Goal: Transaction & Acquisition: Book appointment/travel/reservation

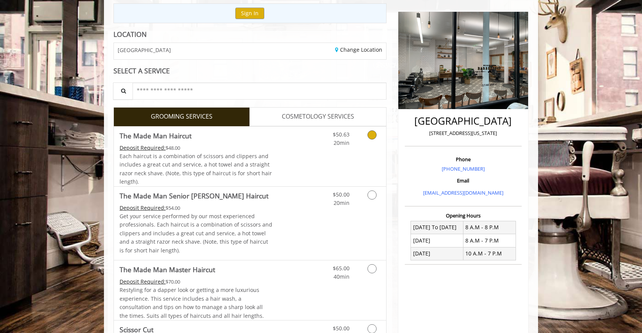
scroll to position [196, 0]
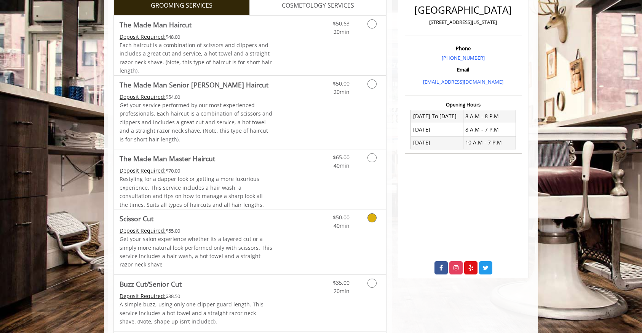
click at [371, 219] on icon "Grooming services" at bounding box center [371, 218] width 9 height 9
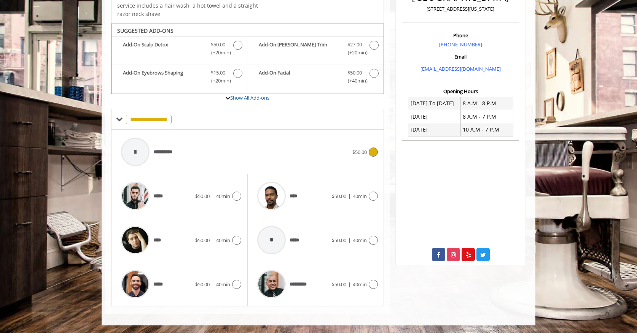
scroll to position [0, 0]
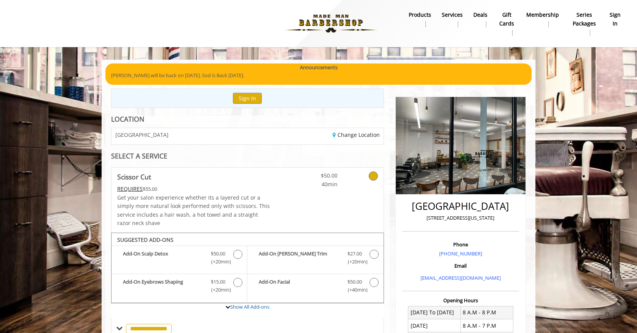
click at [617, 19] on b "sign in" at bounding box center [615, 19] width 11 height 17
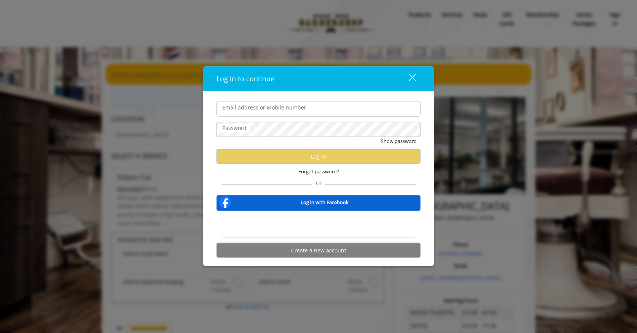
click at [270, 110] on input "Email address or Mobile number" at bounding box center [319, 109] width 204 height 15
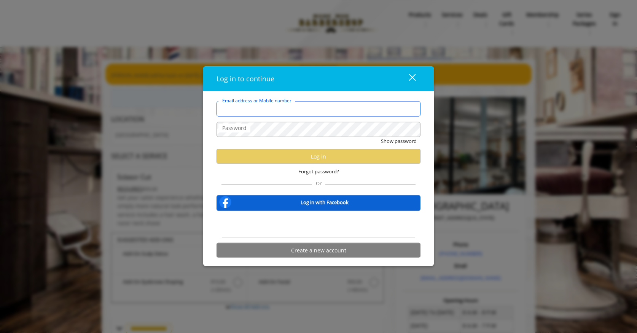
type input "**********"
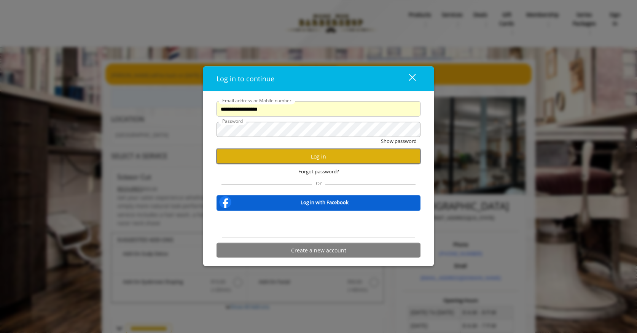
click at [323, 158] on button "Log in" at bounding box center [319, 156] width 204 height 15
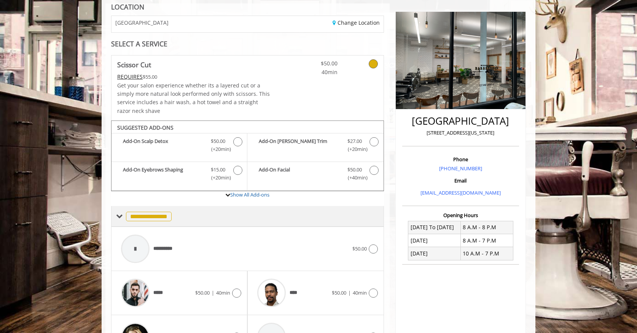
scroll to position [182, 0]
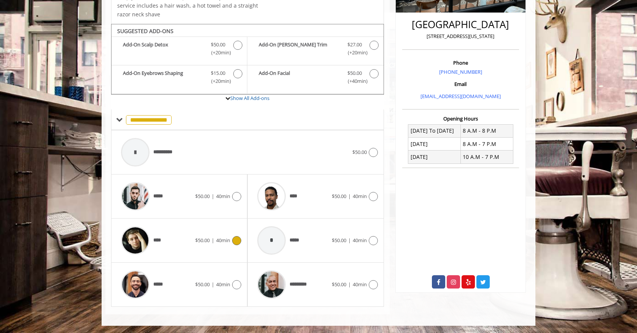
click at [238, 242] on icon at bounding box center [236, 240] width 9 height 9
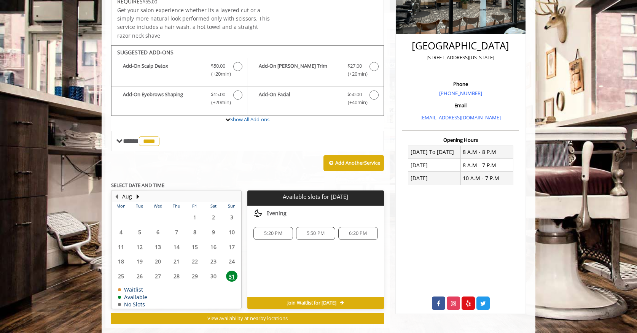
scroll to position [174, 0]
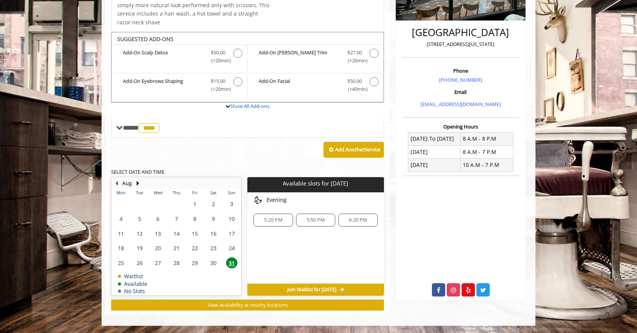
click at [310, 223] on span "5:50 PM" at bounding box center [316, 220] width 18 height 6
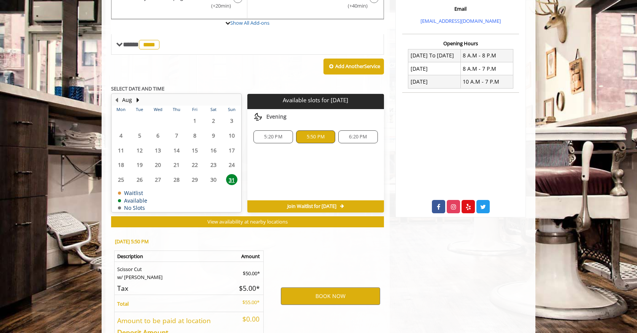
scroll to position [311, 0]
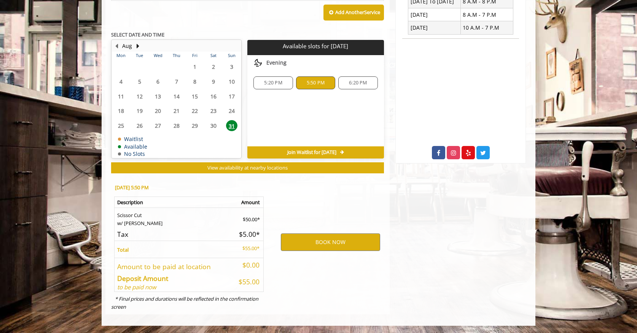
click at [351, 86] on div "6:20 PM" at bounding box center [357, 83] width 39 height 13
click at [326, 86] on div "5:50 PM" at bounding box center [315, 83] width 39 height 13
click at [318, 242] on button "BOOK NOW" at bounding box center [330, 243] width 99 height 18
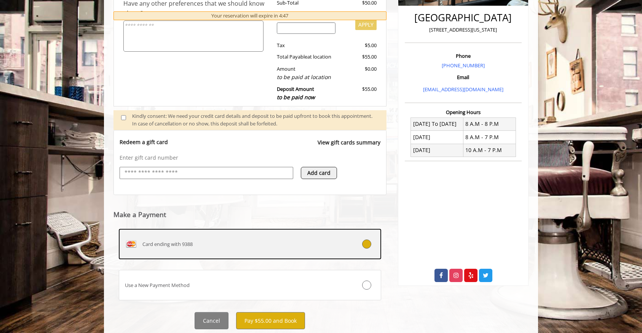
scroll to position [212, 0]
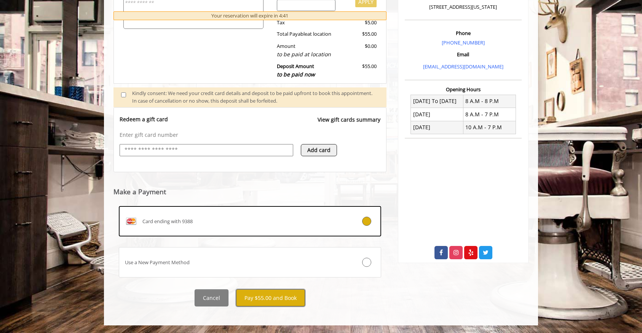
click at [261, 295] on button "Pay $55.00 and Book" at bounding box center [270, 298] width 69 height 17
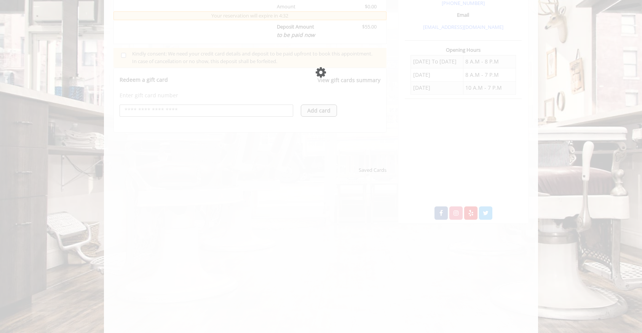
scroll to position [247, 0]
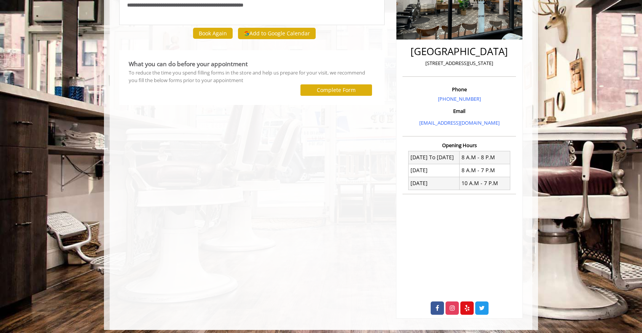
scroll to position [140, 0]
